Goal: Transaction & Acquisition: Purchase product/service

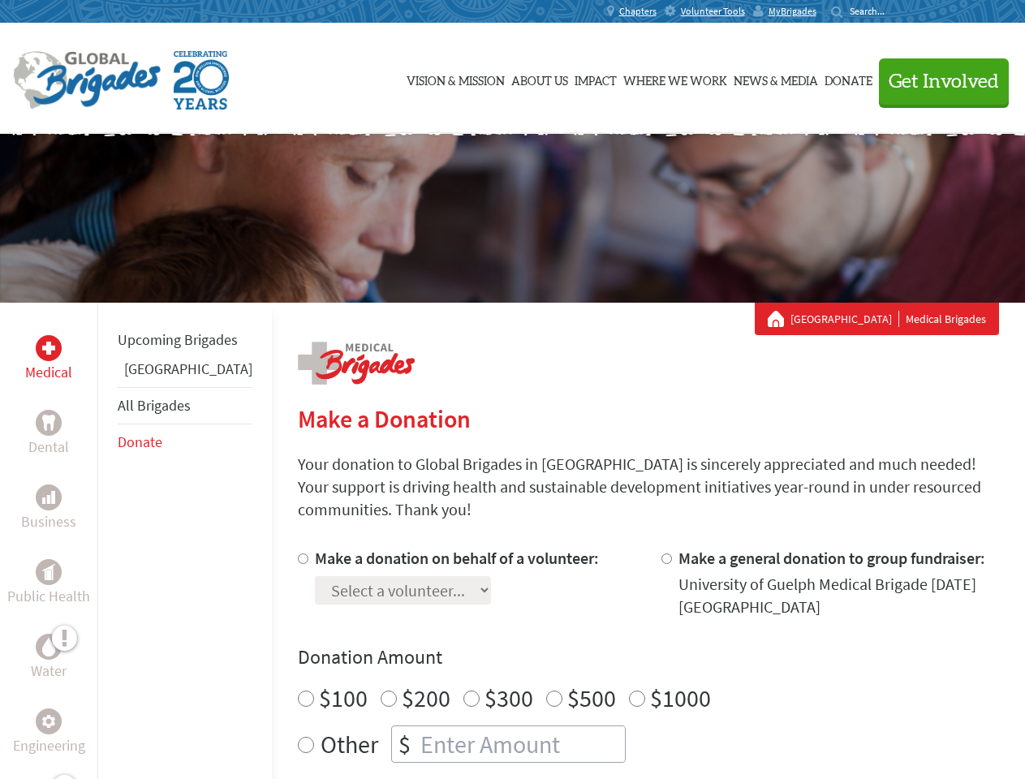
click at [896, 11] on div "Search for:" at bounding box center [863, 11] width 65 height 13
click at [936, 81] on span "Get Involved" at bounding box center [944, 81] width 110 height 19
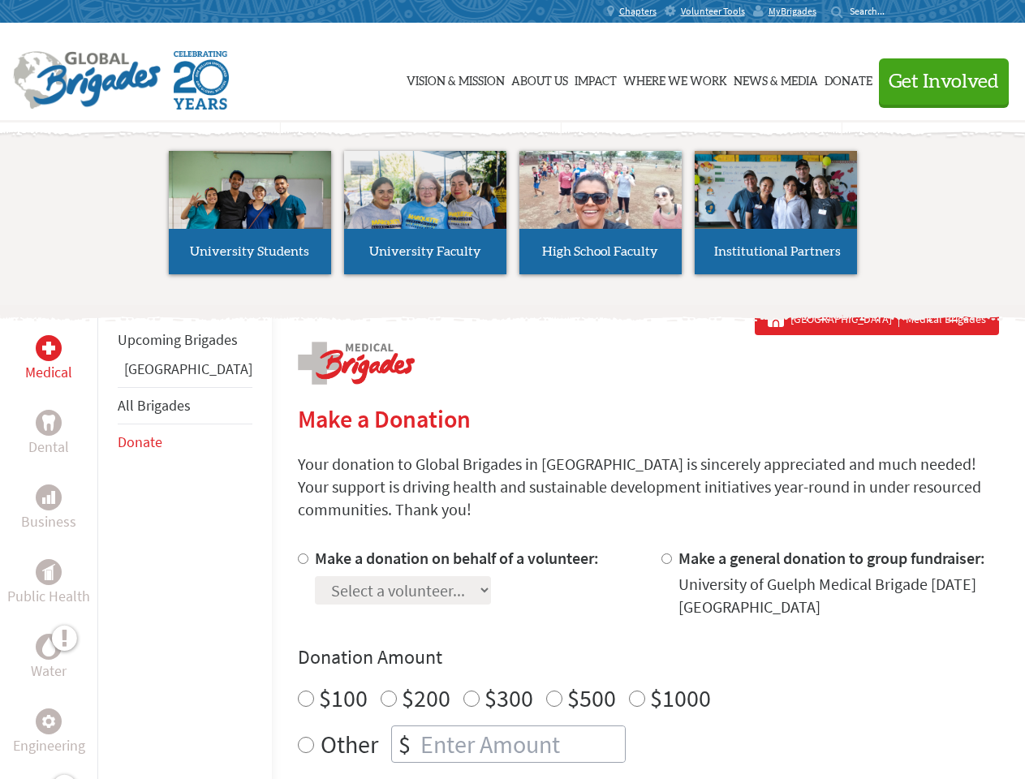
click at [513, 218] on li "High School Faculty" at bounding box center [600, 212] width 175 height 149
click at [107, 540] on div "Upcoming Brigades Panama All Brigades Donate" at bounding box center [184, 692] width 174 height 779
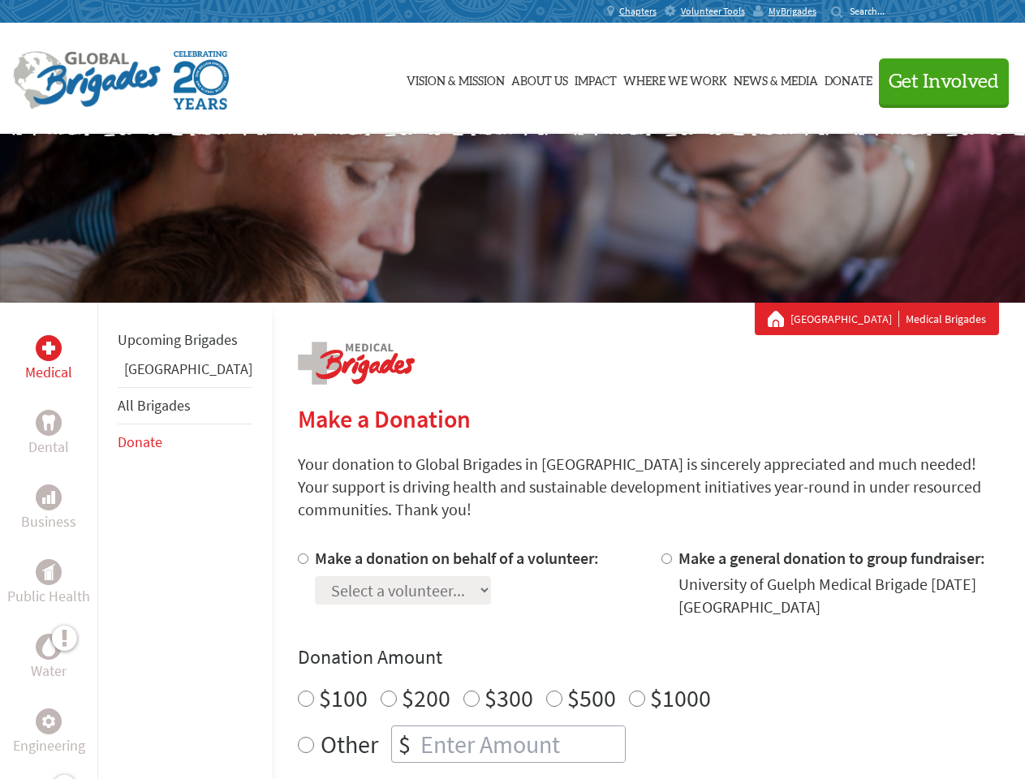
click at [620, 652] on div "Donation Amount $100 $200 $300 $500 $1000 Other $" at bounding box center [648, 703] width 701 height 118
click at [298, 553] on input "Make a donation on behalf of a volunteer:" at bounding box center [303, 558] width 11 height 11
radio input "true"
click at [661, 553] on input "Make a general donation to group fundraiser:" at bounding box center [666, 558] width 11 height 11
radio input "true"
